Goal: Task Accomplishment & Management: Complete application form

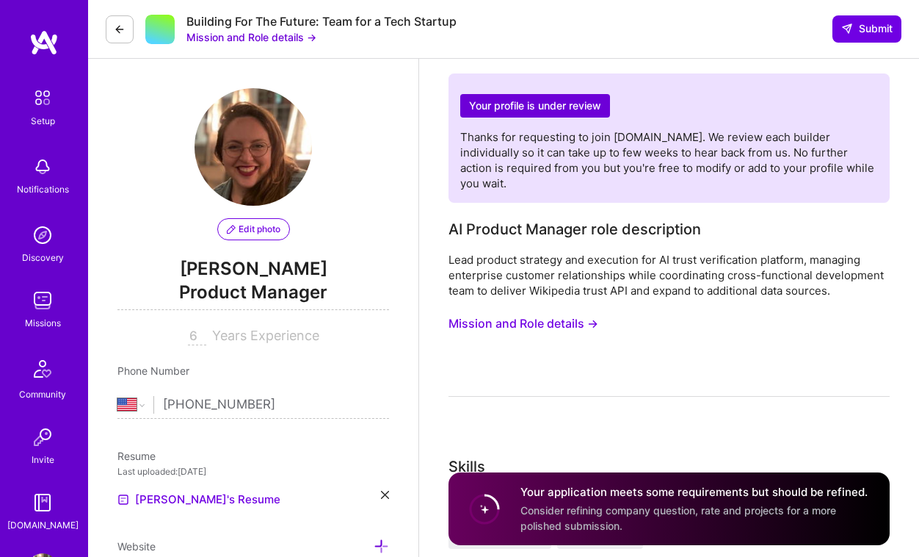
select select "US"
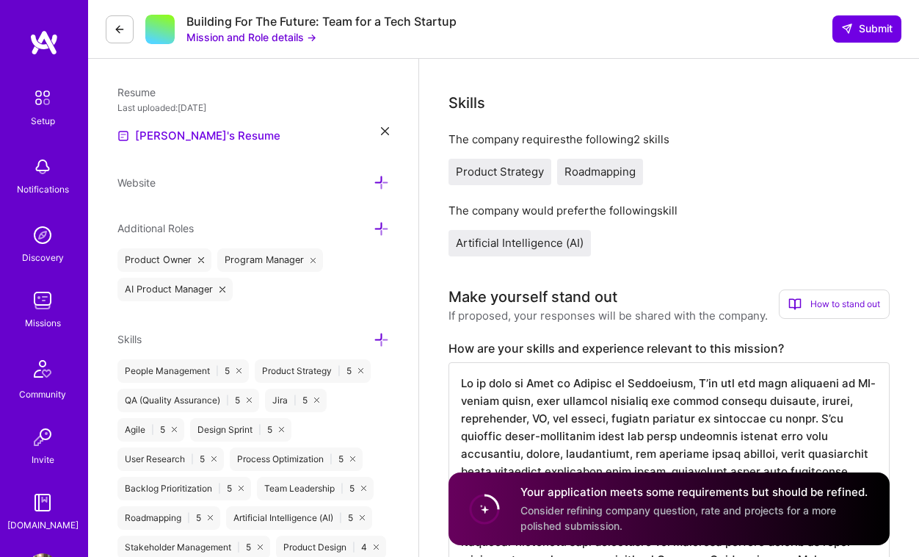
scroll to position [319, 0]
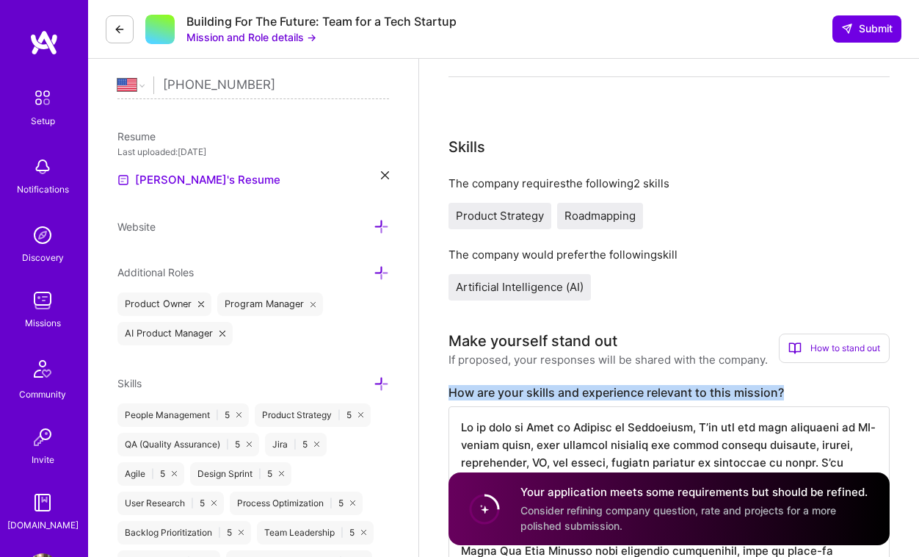
drag, startPoint x: 802, startPoint y: 376, endPoint x: 450, endPoint y: 372, distance: 351.8
click at [450, 385] on label "How are your skills and experience relevant to this mission?" at bounding box center [669, 392] width 441 height 15
copy label "How are your skills and experience relevant to this mission?"
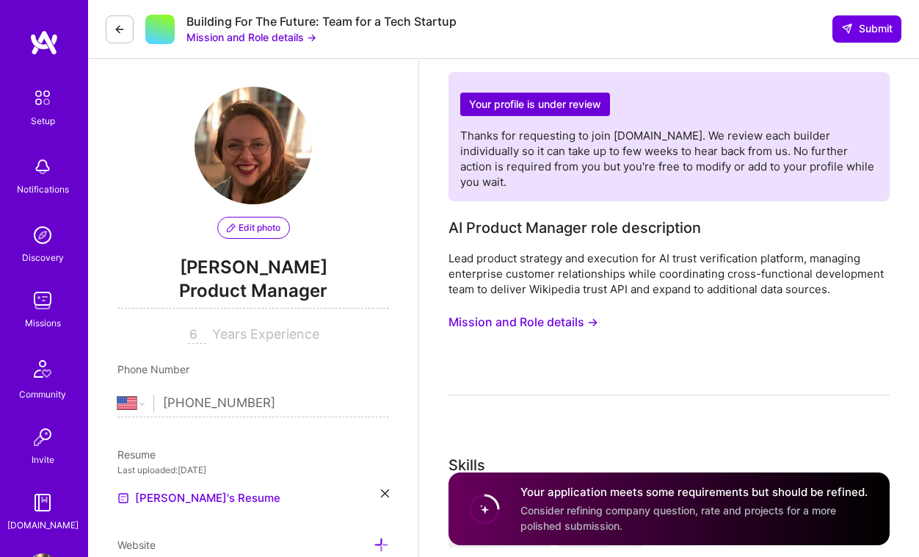
scroll to position [0, 0]
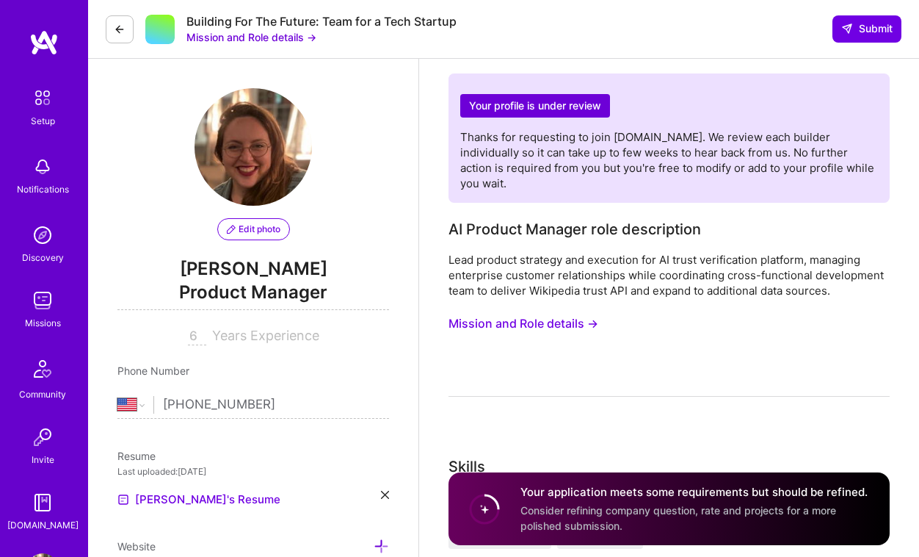
click at [541, 310] on button "Mission and Role details →" at bounding box center [524, 323] width 150 height 27
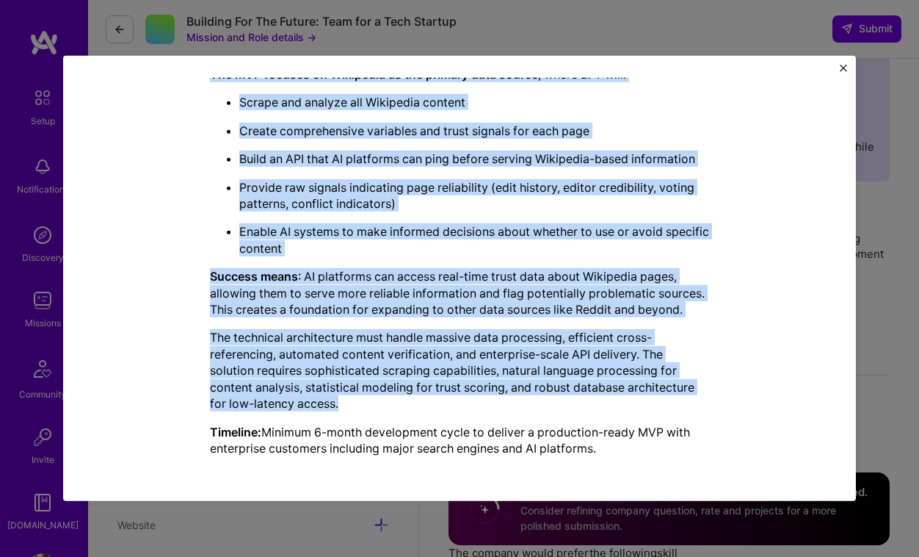
scroll to position [23, 0]
drag, startPoint x: 210, startPoint y: 317, endPoint x: 493, endPoint y: 399, distance: 294.5
click at [493, 399] on div "BFT is building software to make AI truth-seeking by creating trust signals for…" at bounding box center [459, 222] width 499 height 468
copy div "BFT is building software to make AI truth-seeking by creating trust signals for…"
click at [844, 68] on img "Close" at bounding box center [843, 68] width 7 height 7
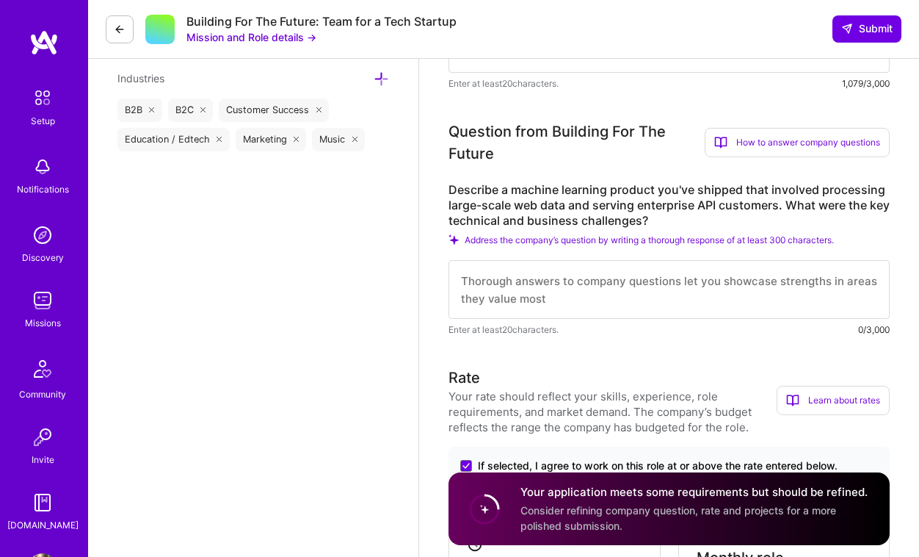
scroll to position [943, 0]
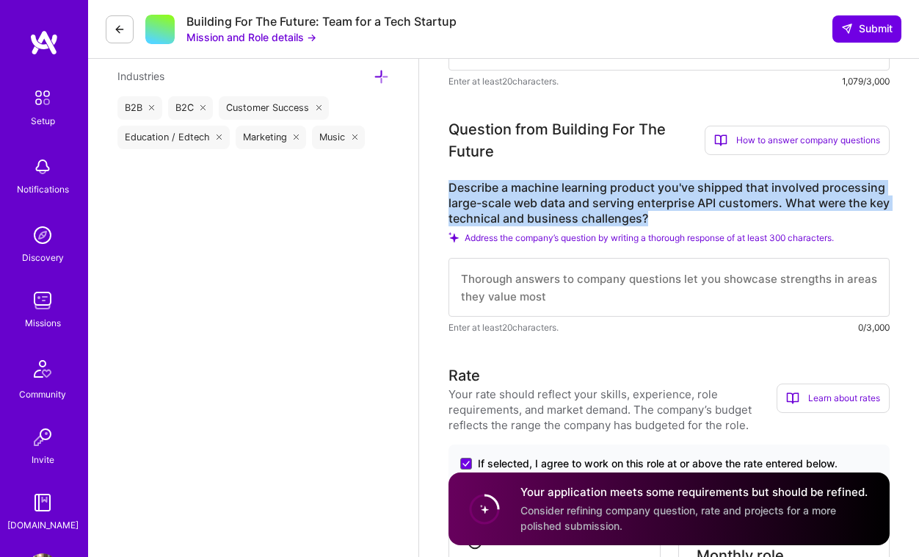
drag, startPoint x: 685, startPoint y: 201, endPoint x: 440, endPoint y: 176, distance: 246.6
copy label "Describe a machine learning product you've shipped that involved processing lar…"
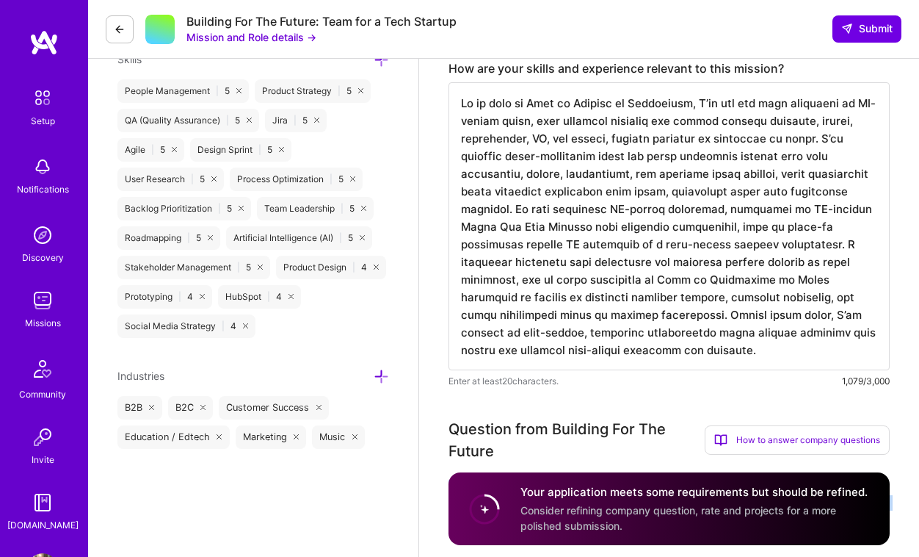
scroll to position [630, 0]
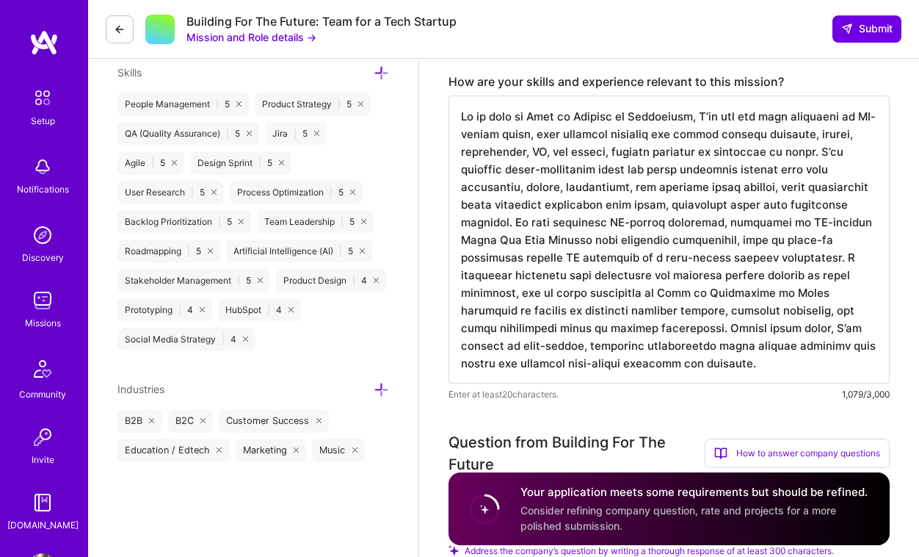
click at [460, 103] on textarea at bounding box center [669, 239] width 441 height 288
paste textarea "I bring over five years of experience leading cross-functional teams and buildi…"
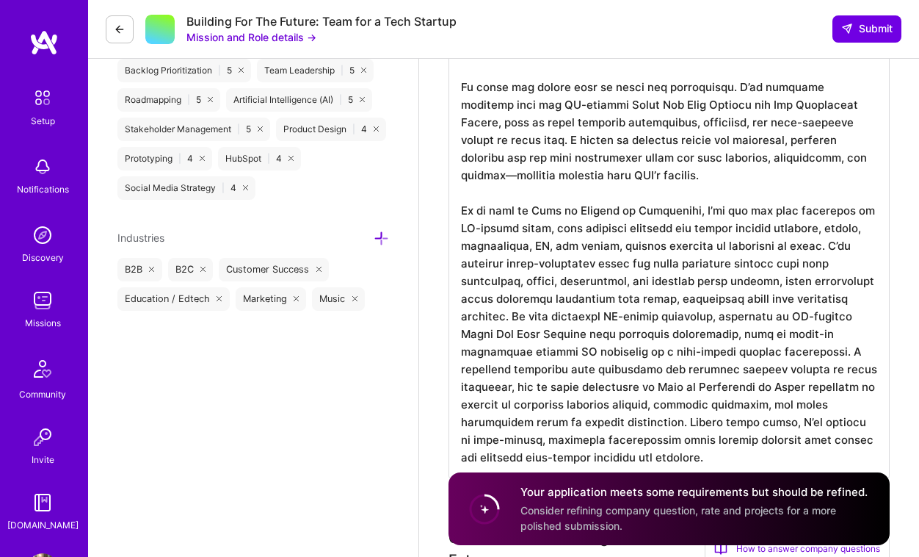
scroll to position [783, 0]
type textarea "L ipsum dolo sita conse ad elitseddoe tempori utlab-etdolorema aliqu eni admini…"
